Goal: Information Seeking & Learning: Check status

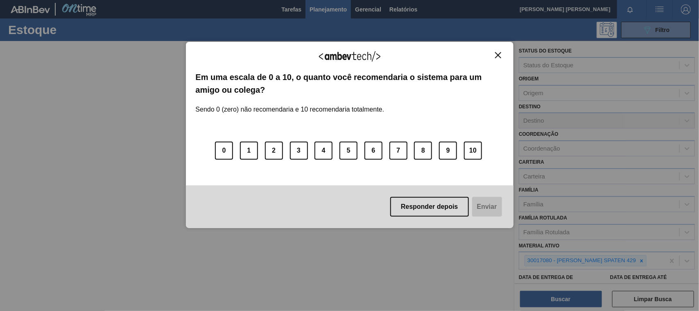
scroll to position [75, 0]
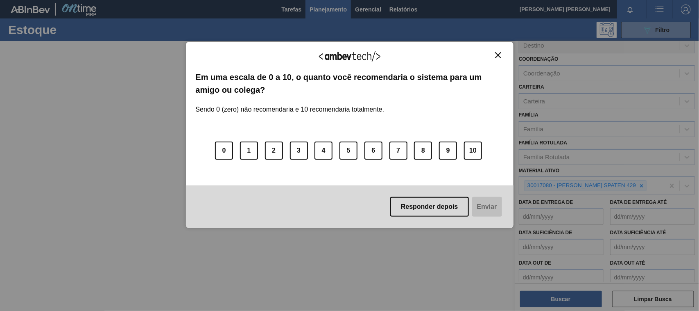
click at [497, 54] on img "Close" at bounding box center [498, 55] width 6 height 6
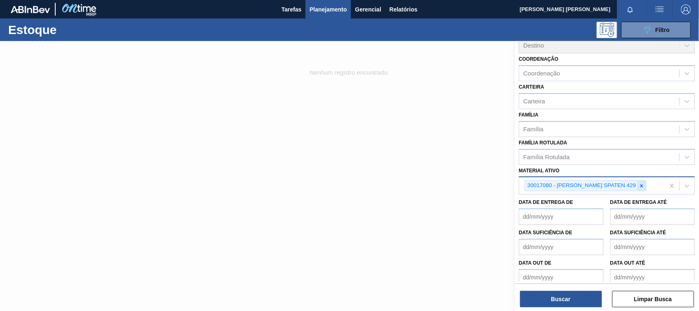
click at [640, 186] on div at bounding box center [642, 185] width 9 height 10
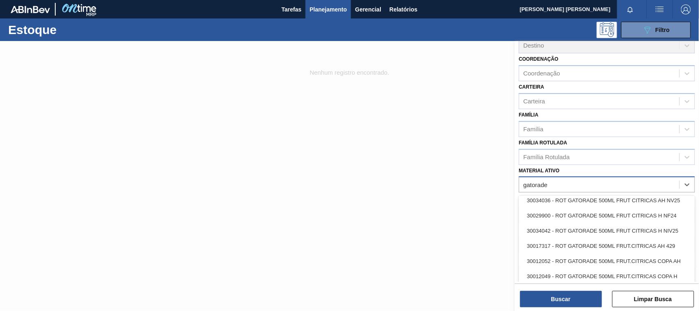
scroll to position [611, 0]
type ativo "gatorade"
click at [568, 153] on div "Família Rotulada" at bounding box center [547, 156] width 46 height 7
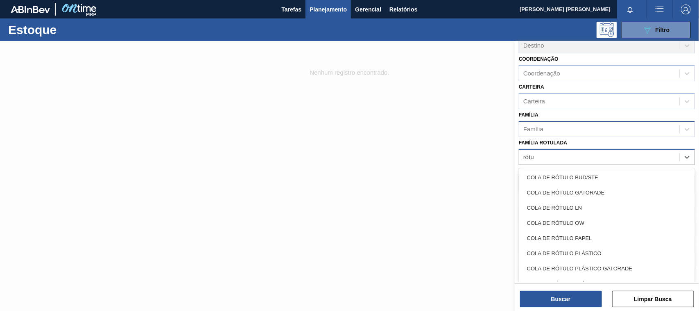
type Rotulada "rótu"
click at [549, 123] on div "Família" at bounding box center [600, 129] width 160 height 12
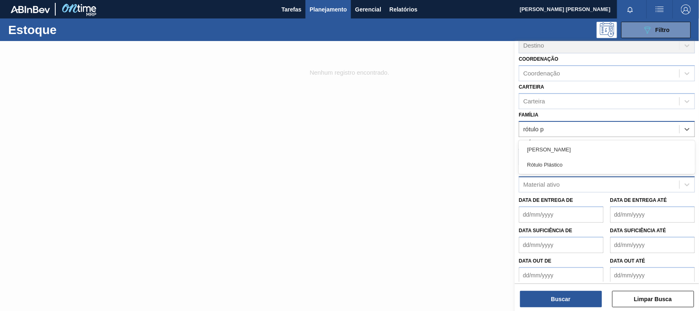
type input "rótulo pl"
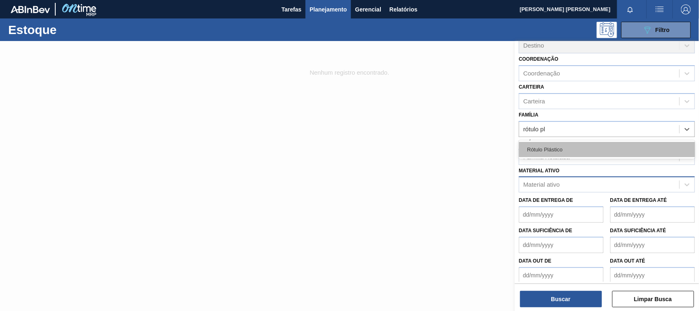
click at [562, 145] on div "Rótulo Plástico" at bounding box center [607, 149] width 176 height 15
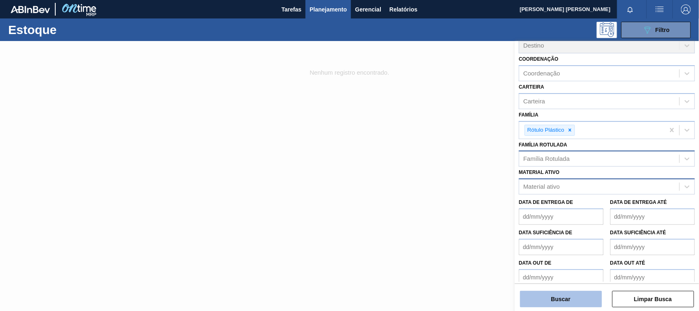
click at [552, 298] on button "Buscar" at bounding box center [561, 299] width 82 height 16
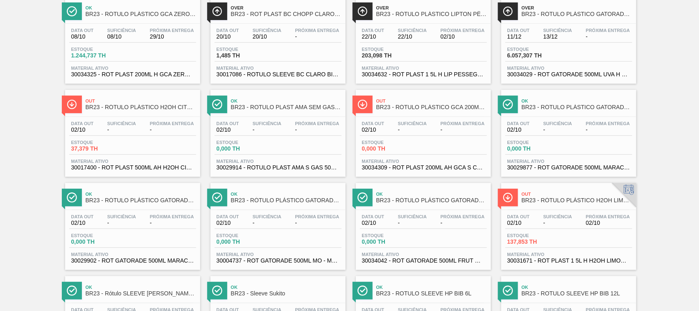
scroll to position [72, 0]
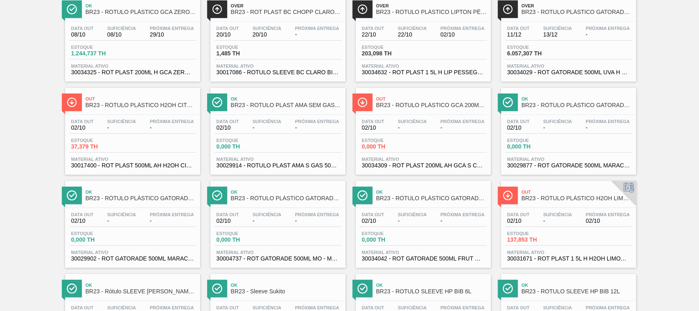
click at [554, 155] on div "Data out 02/10 Suficiência - Próxima Entrega - Estoque 0,000 TH Material ativo …" at bounding box center [569, 143] width 135 height 56
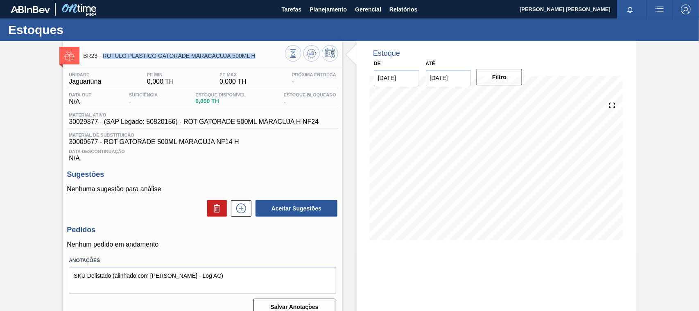
drag, startPoint x: 260, startPoint y: 58, endPoint x: 103, endPoint y: 58, distance: 156.9
click at [103, 58] on span "BR23 - RÓTULO PLÁSTICO GATORADE MARACACUJÁ 500ML H" at bounding box center [184, 56] width 202 height 6
copy span "RÓTULO PLÁSTICO GATORADE MARACACUJÁ 500ML H"
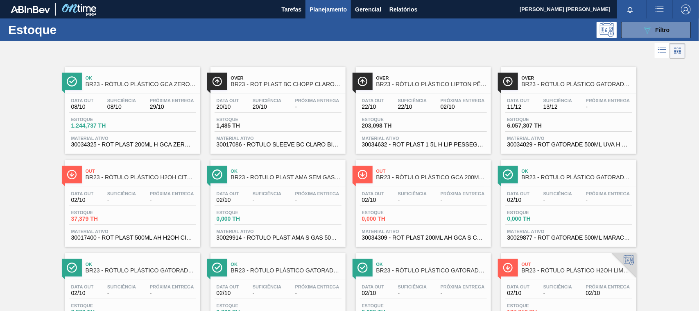
scroll to position [51, 0]
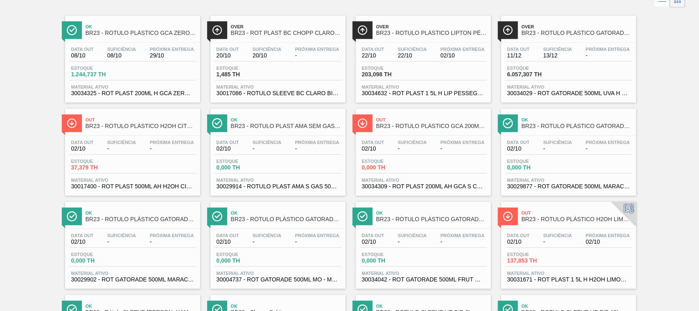
click at [141, 231] on div "Data out 02/10 Suficiência - Próxima Entrega - Estoque 0,000 TH Material ativo …" at bounding box center [132, 257] width 135 height 56
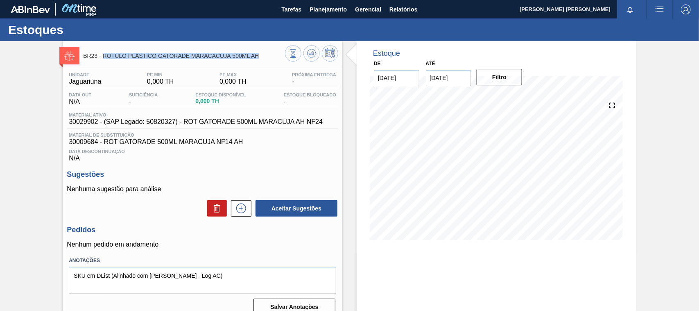
drag, startPoint x: 259, startPoint y: 54, endPoint x: 102, endPoint y: 59, distance: 157.0
click at [102, 59] on span "BR23 - RÓTULO PLÁSTICO GATORADE MARACACUJÁ 500ML AH" at bounding box center [184, 56] width 202 height 6
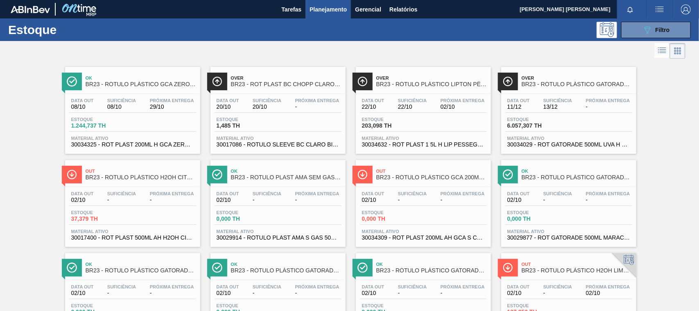
scroll to position [154, 0]
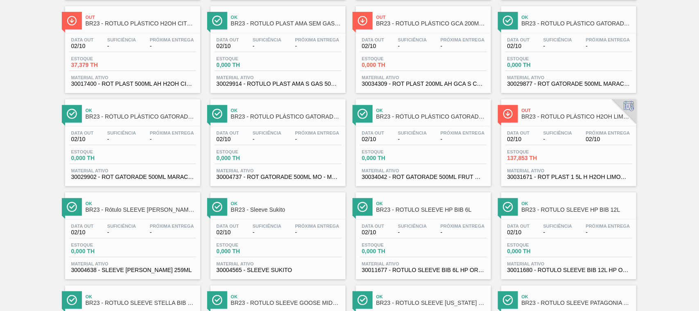
click at [270, 145] on div "Data out 02/10 Suficiência - Próxima Entrega -" at bounding box center [278, 137] width 127 height 15
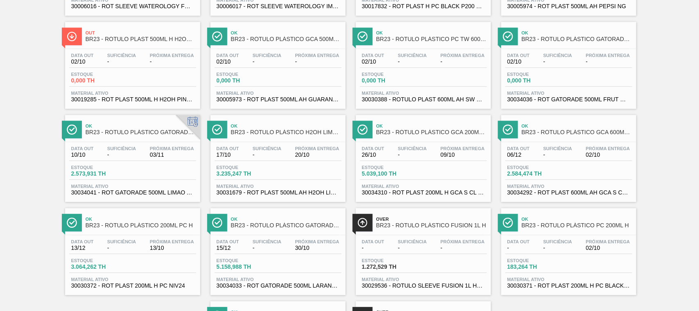
scroll to position [883, 0]
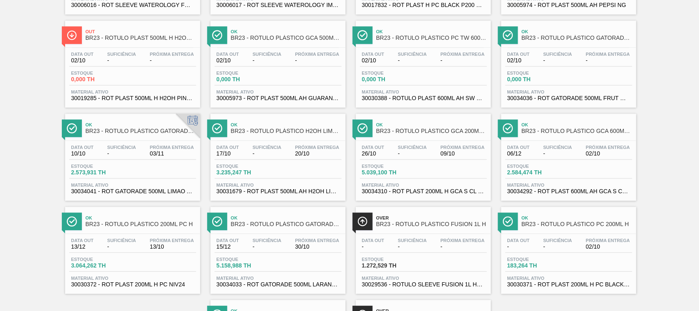
click at [175, 157] on span "03/11" at bounding box center [172, 153] width 44 height 6
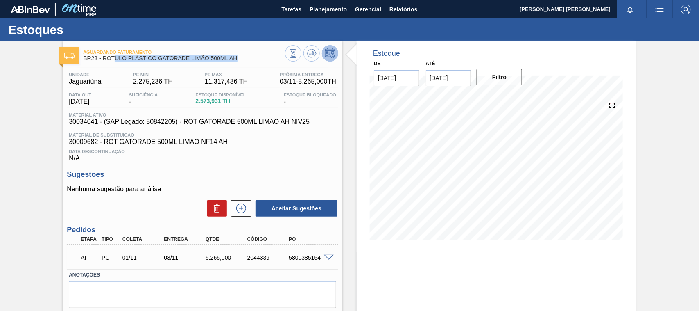
drag, startPoint x: 240, startPoint y: 58, endPoint x: 104, endPoint y: 59, distance: 135.2
click at [104, 59] on span "BR23 - RÓTULO PLÁSTICO GATORADE LIMÃO 500ML AH" at bounding box center [184, 58] width 202 height 6
copy span "RÓTULO PLÁSTICO GATORADE LIMÃO 500ML AH"
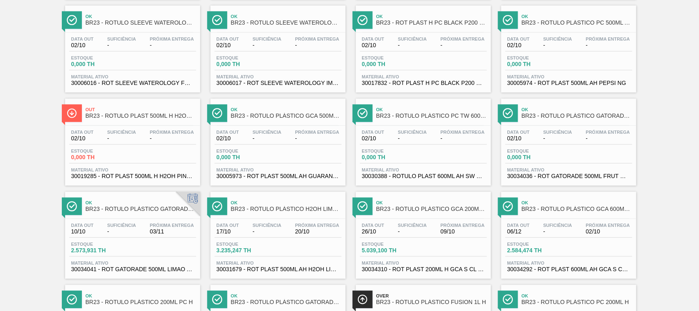
scroll to position [990, 0]
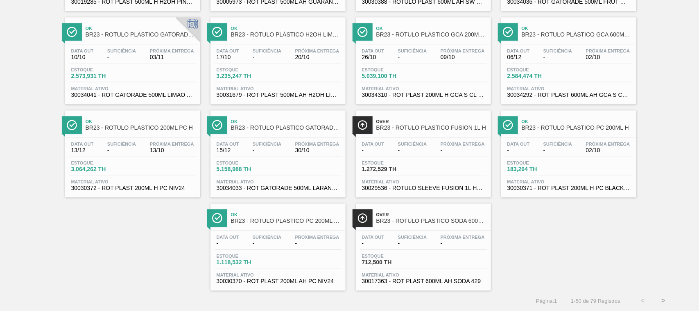
click at [306, 167] on div "Estoque 5.158,988 TH" at bounding box center [278, 167] width 127 height 15
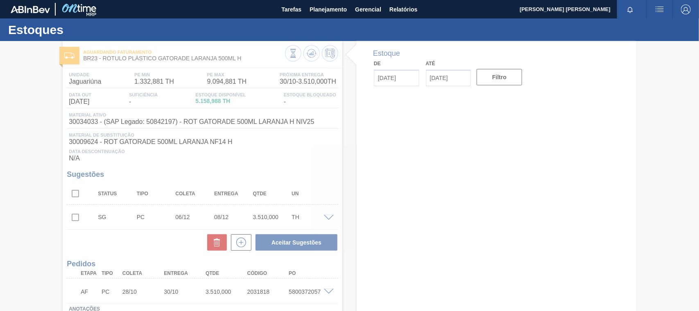
type input "[DATE]"
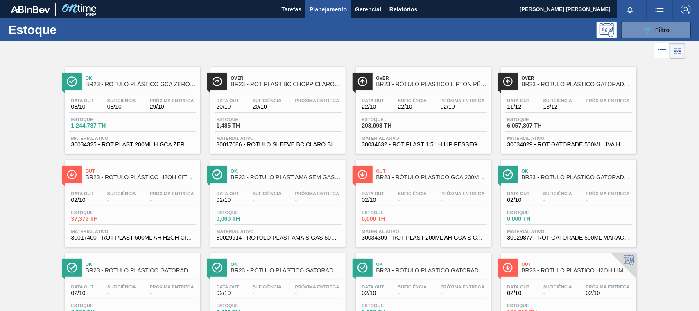
scroll to position [990, 0]
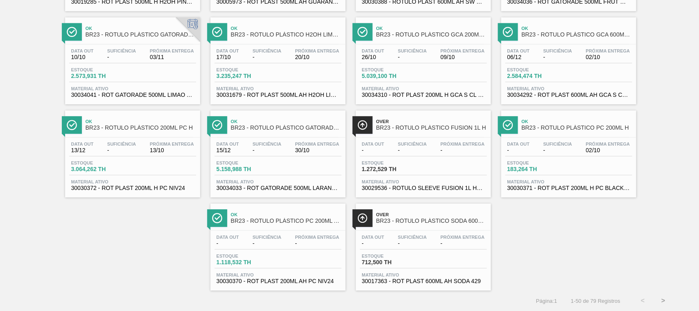
click at [415, 94] on span "30034310 - ROT PLAST 200ML H GCA S CL NIV25" at bounding box center [423, 95] width 123 height 6
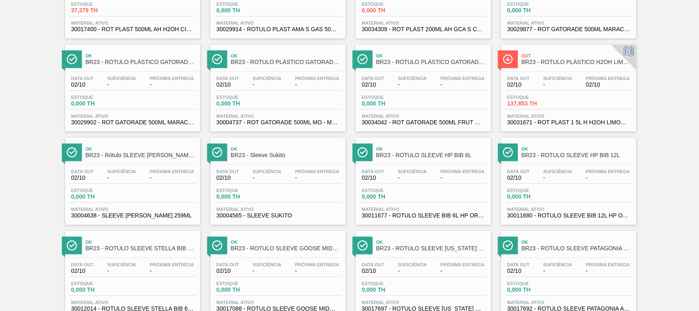
scroll to position [205, 0]
